Goal: Information Seeking & Learning: Check status

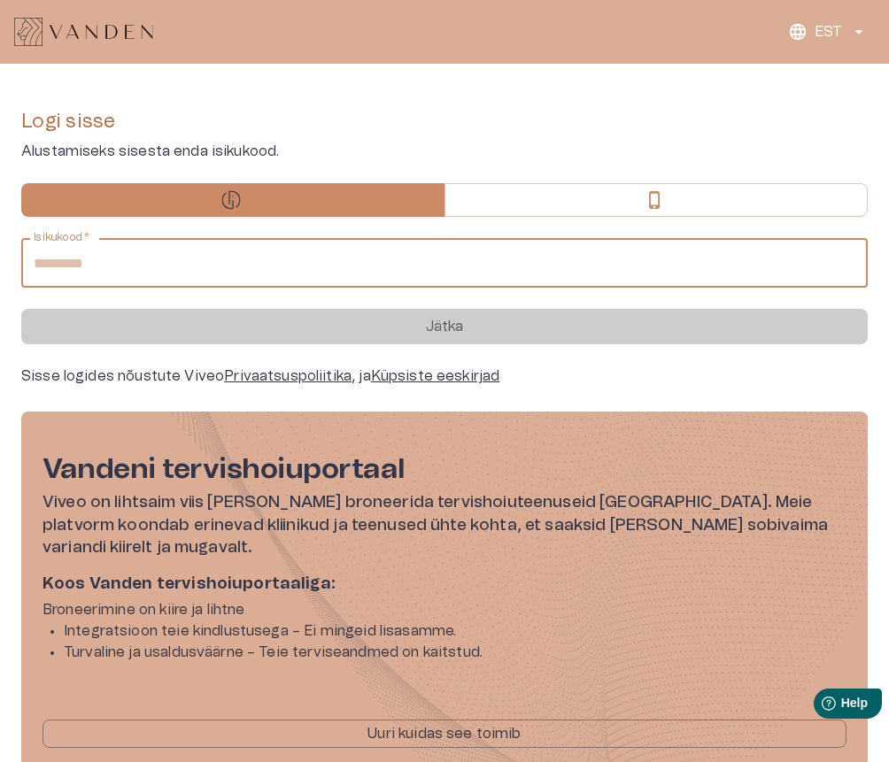
click at [172, 267] on input "Isikukood   *" at bounding box center [444, 263] width 847 height 50
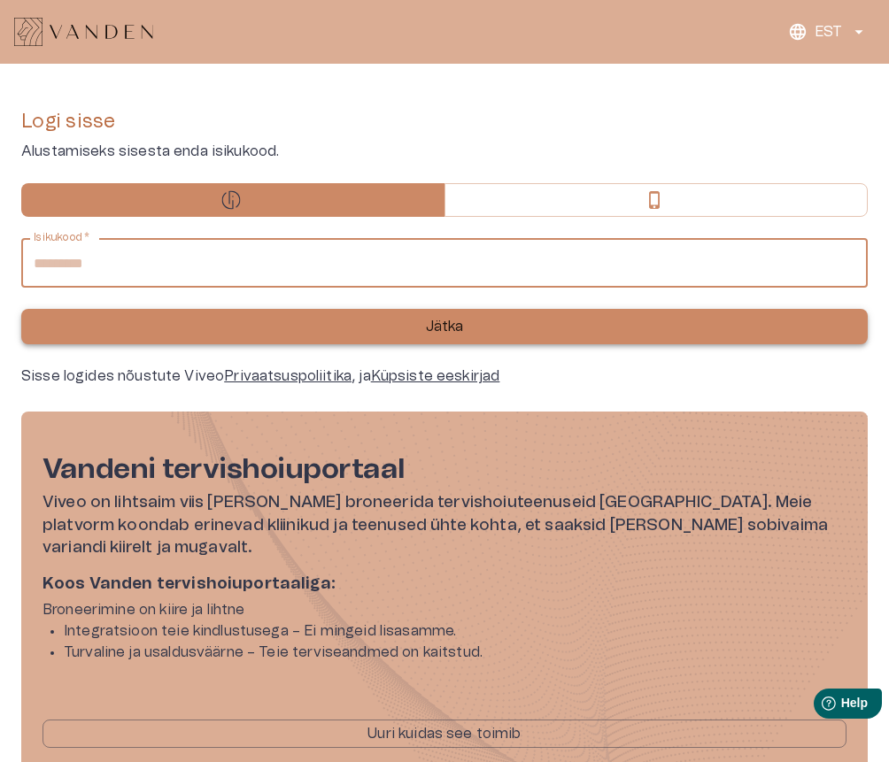
type input "**********"
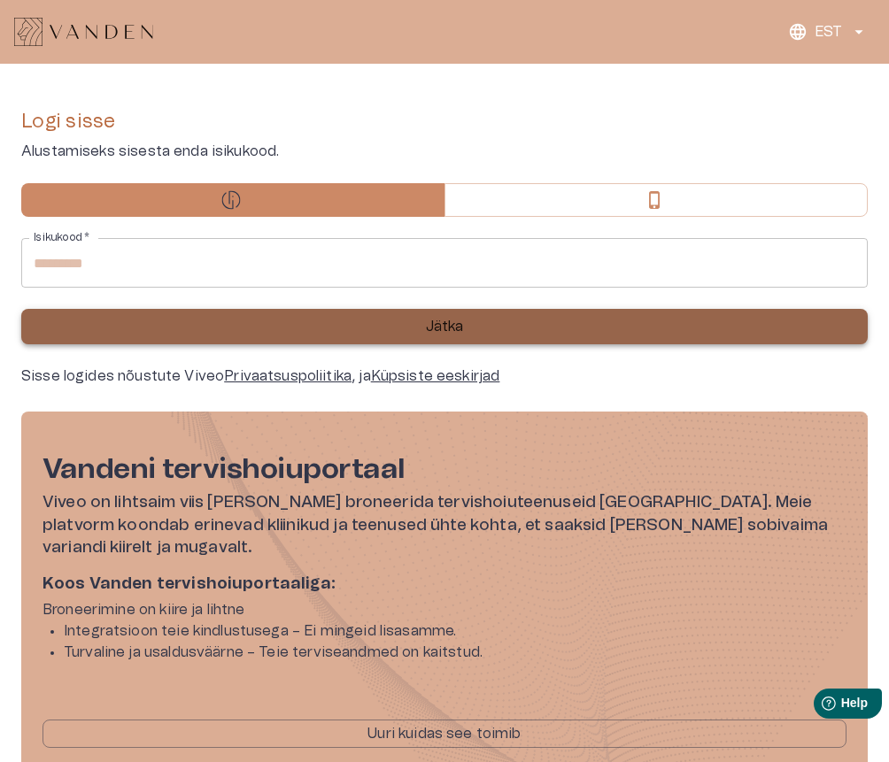
click at [447, 332] on p "Jätka" at bounding box center [445, 326] width 38 height 21
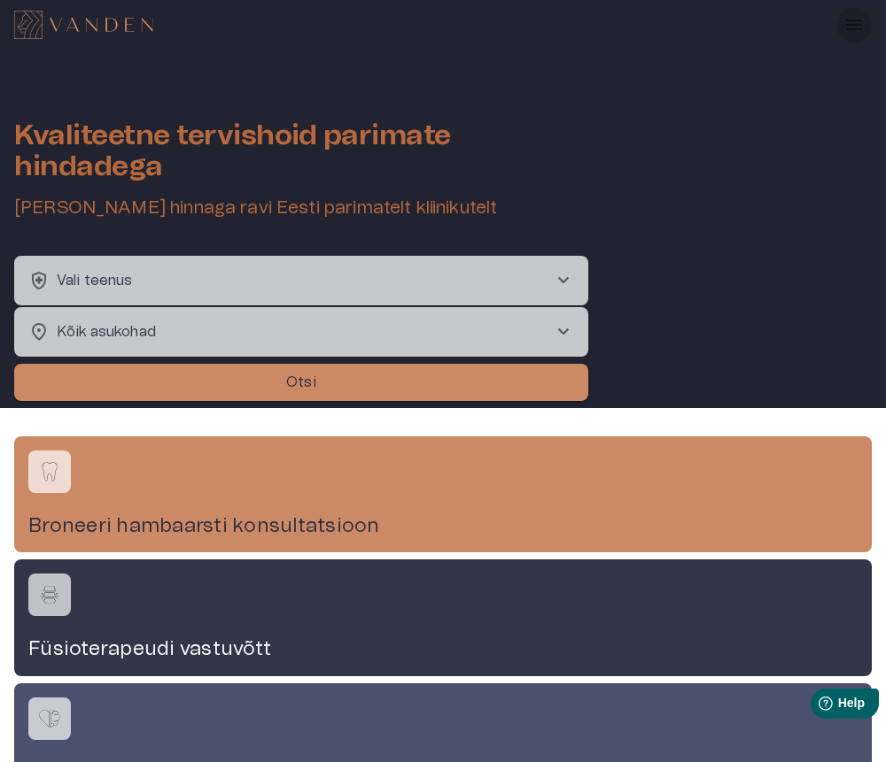
click at [853, 29] on icon "Rippmenüü nähtavus" at bounding box center [854, 24] width 16 height 11
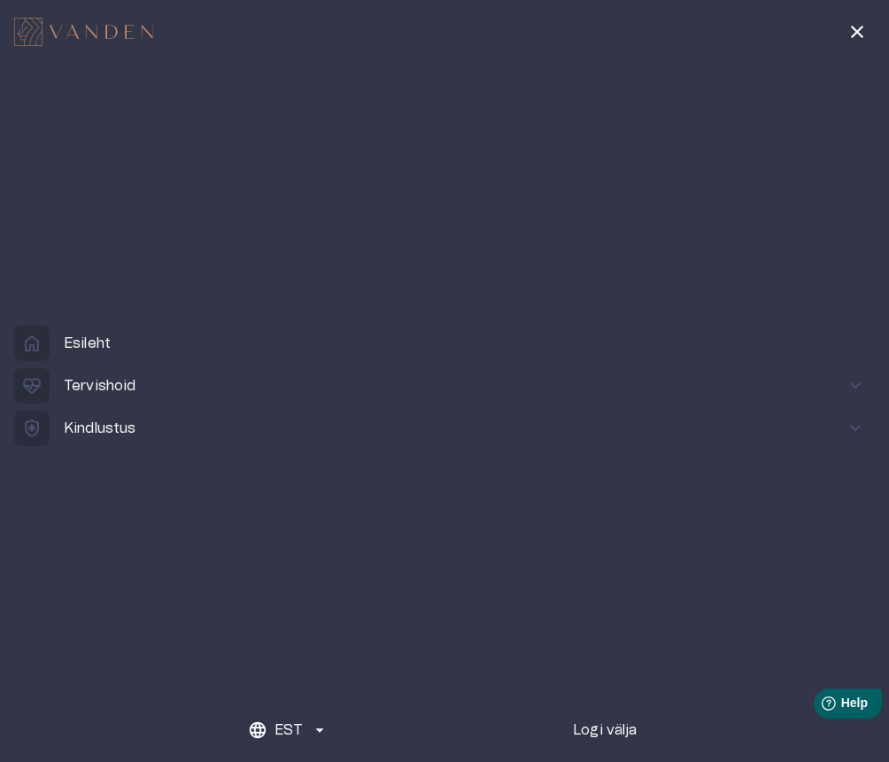
click at [104, 432] on p "Kindlustus" at bounding box center [100, 428] width 73 height 21
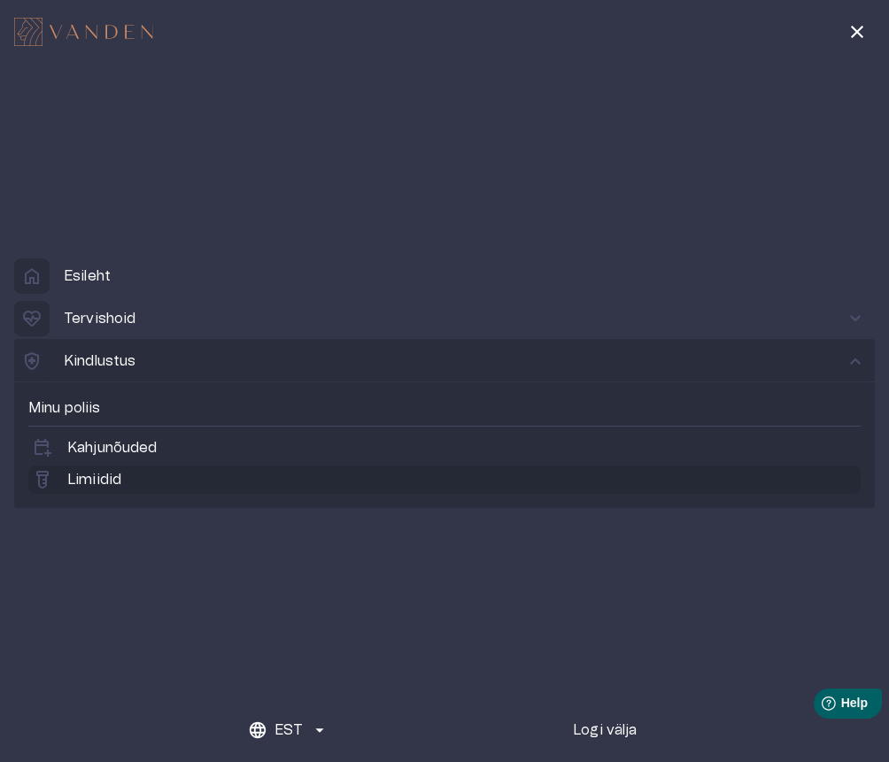
click at [104, 481] on p "Limiidid" at bounding box center [94, 479] width 54 height 21
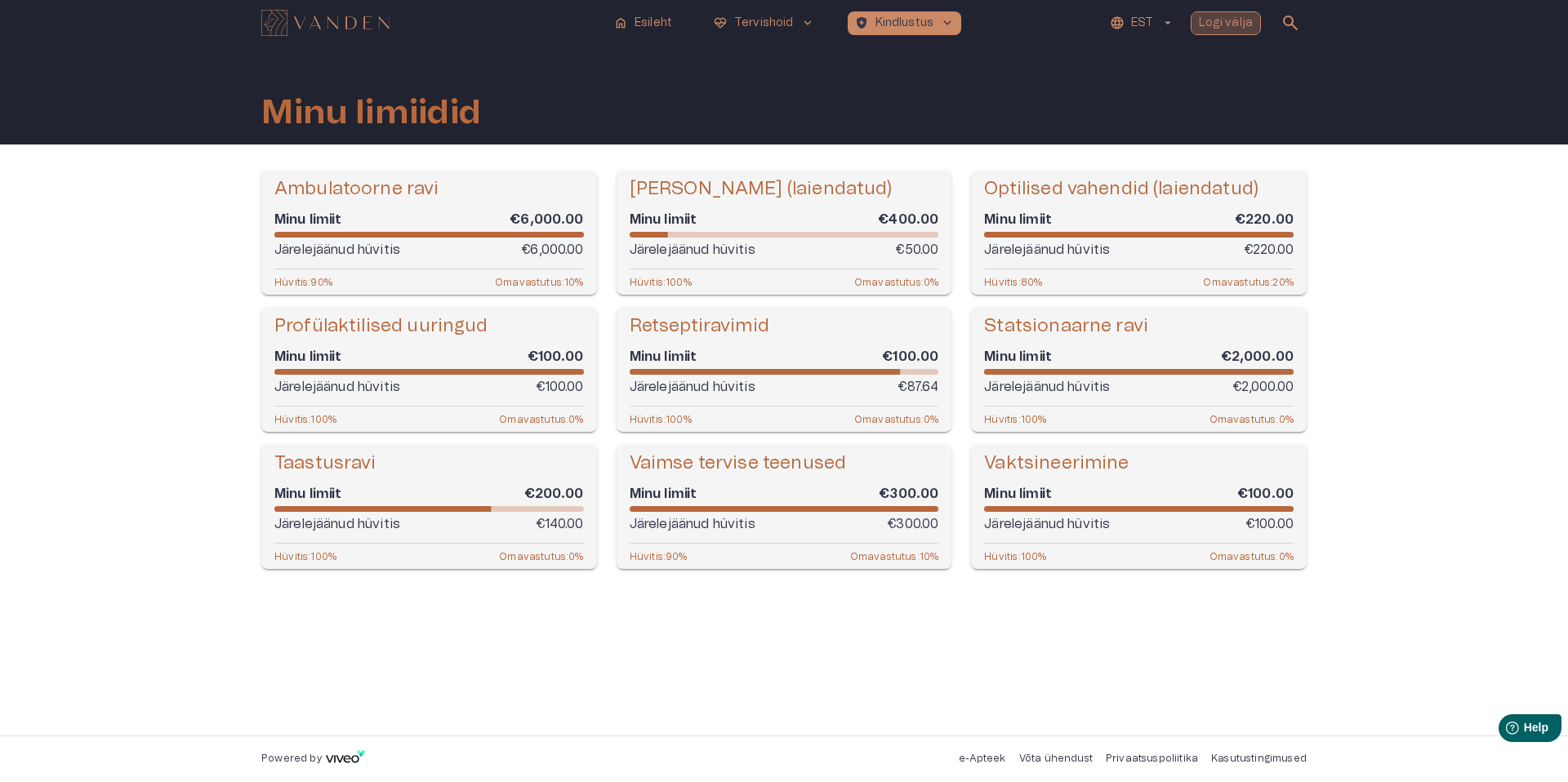
click at [819, 25] on p "Logi välja" at bounding box center [1226, 23] width 54 height 18
